Goal: Complete application form

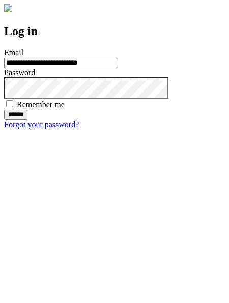
type input "**********"
click at [27, 120] on input "******" at bounding box center [15, 115] width 23 height 10
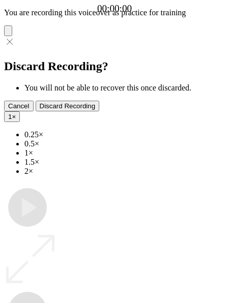
type input "**********"
